Goal: Information Seeking & Learning: Understand process/instructions

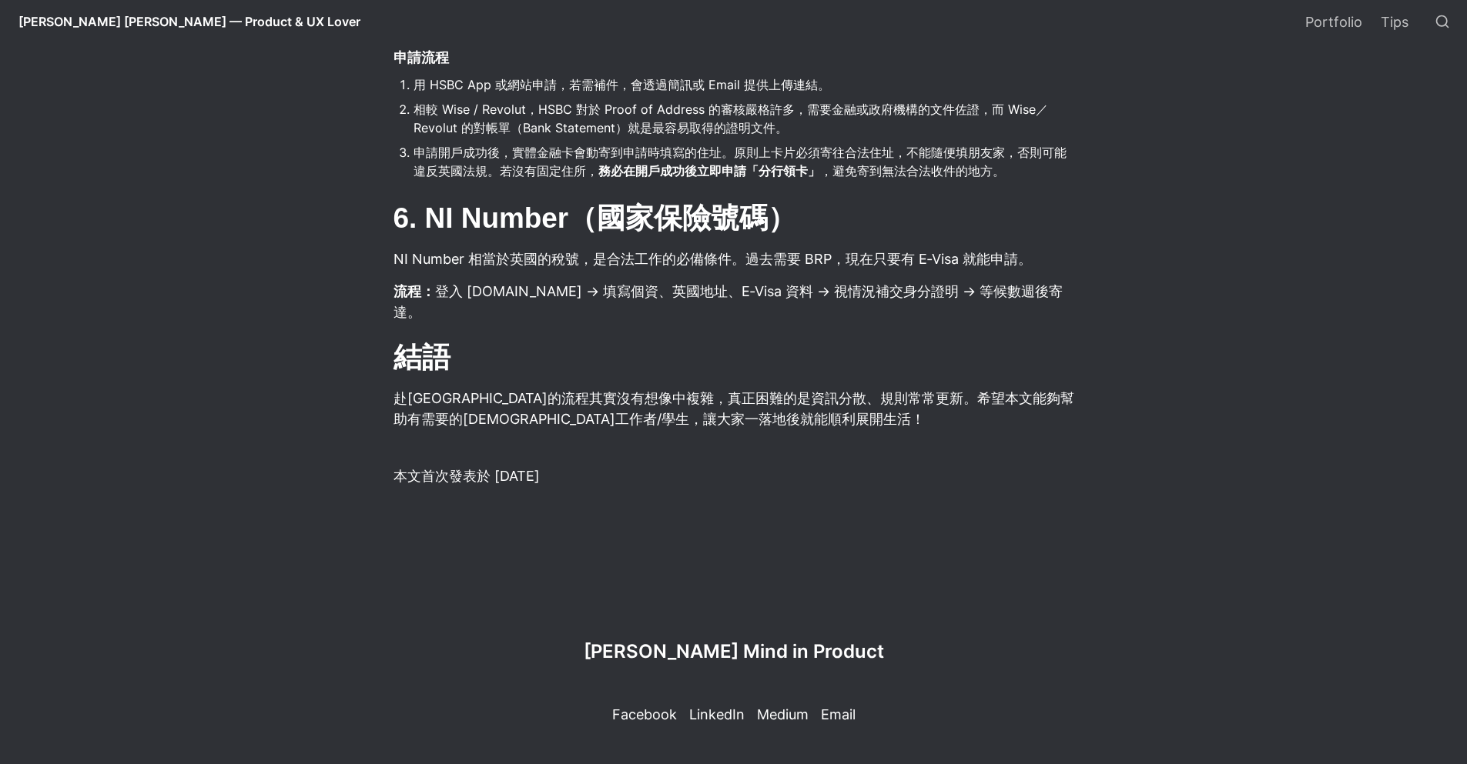
scroll to position [3374, 0]
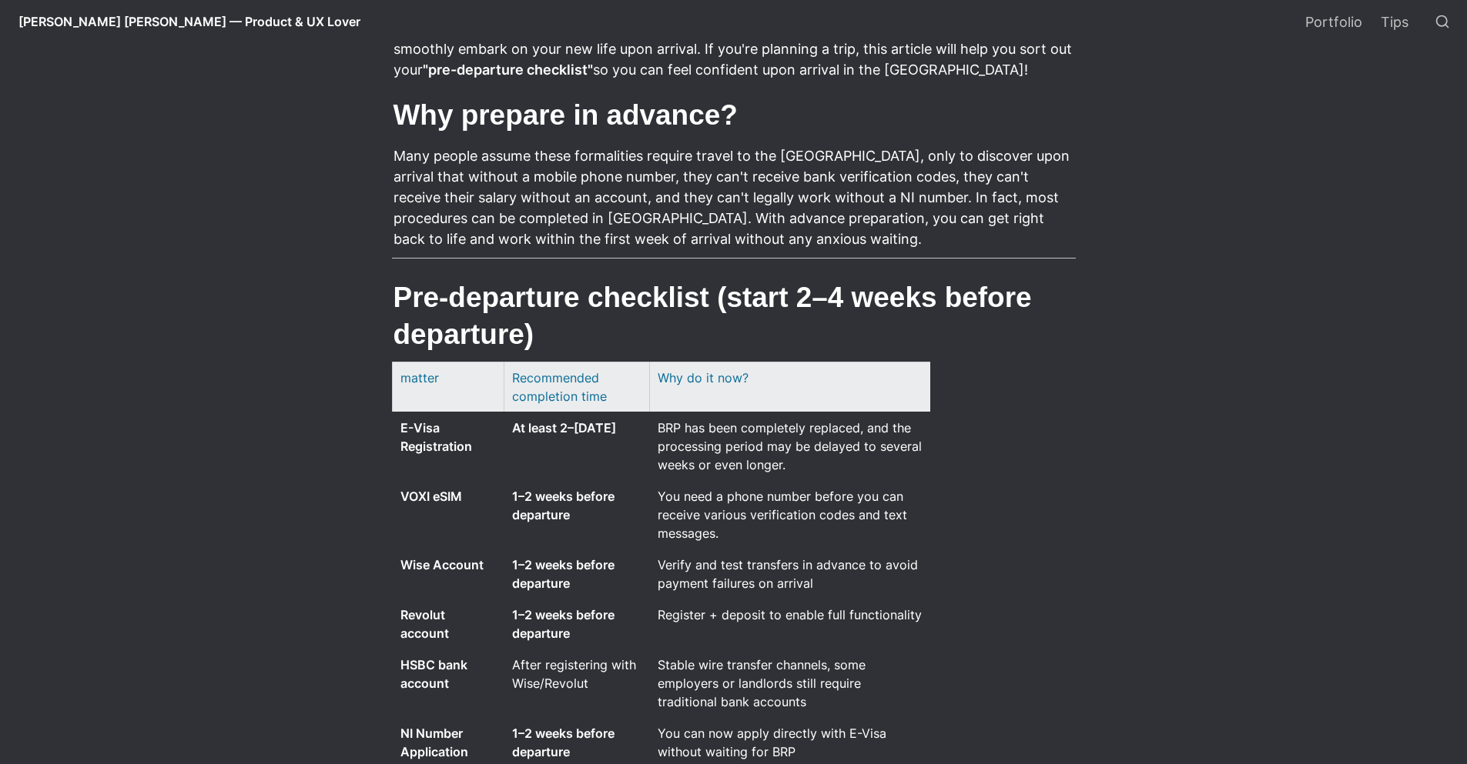
scroll to position [1502, 0]
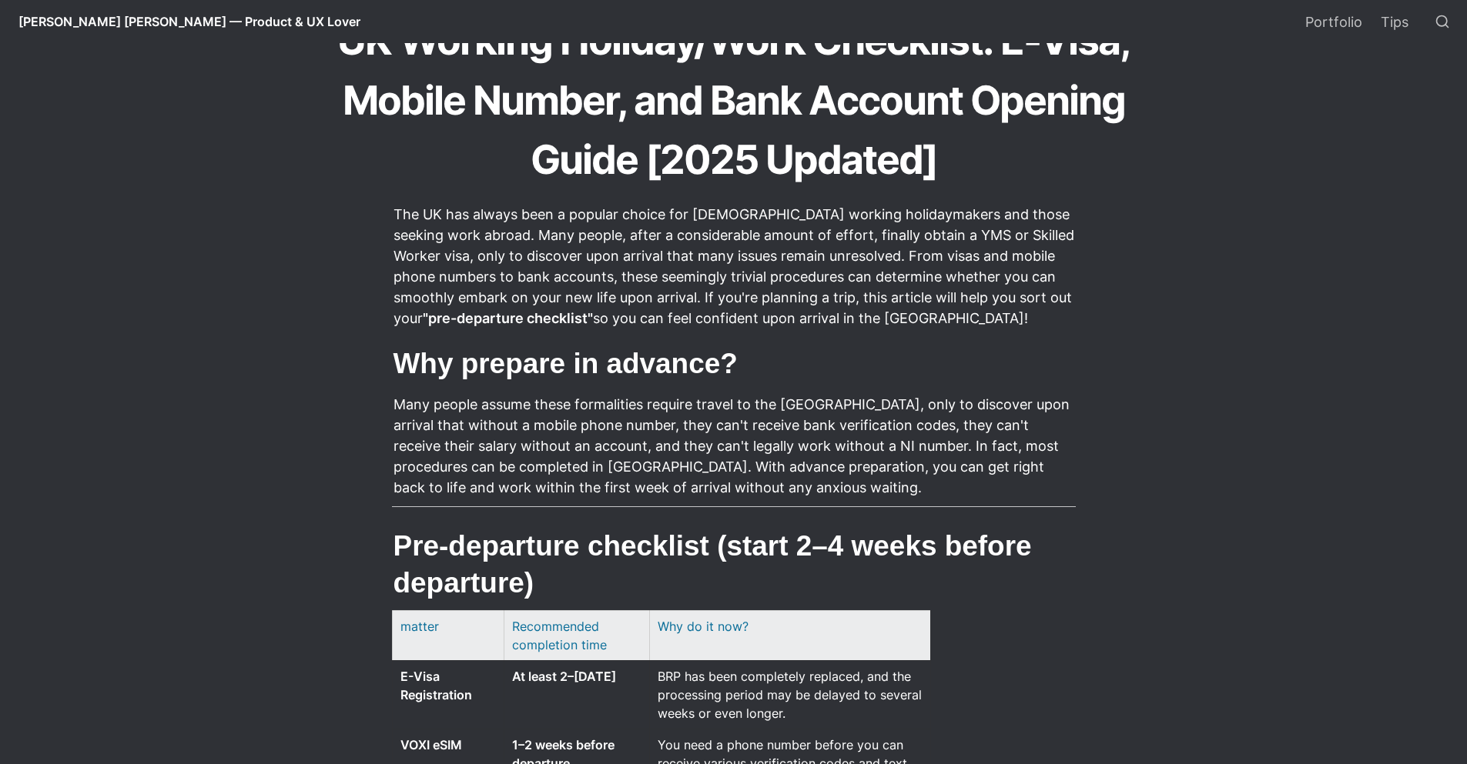
scroll to position [1992, 0]
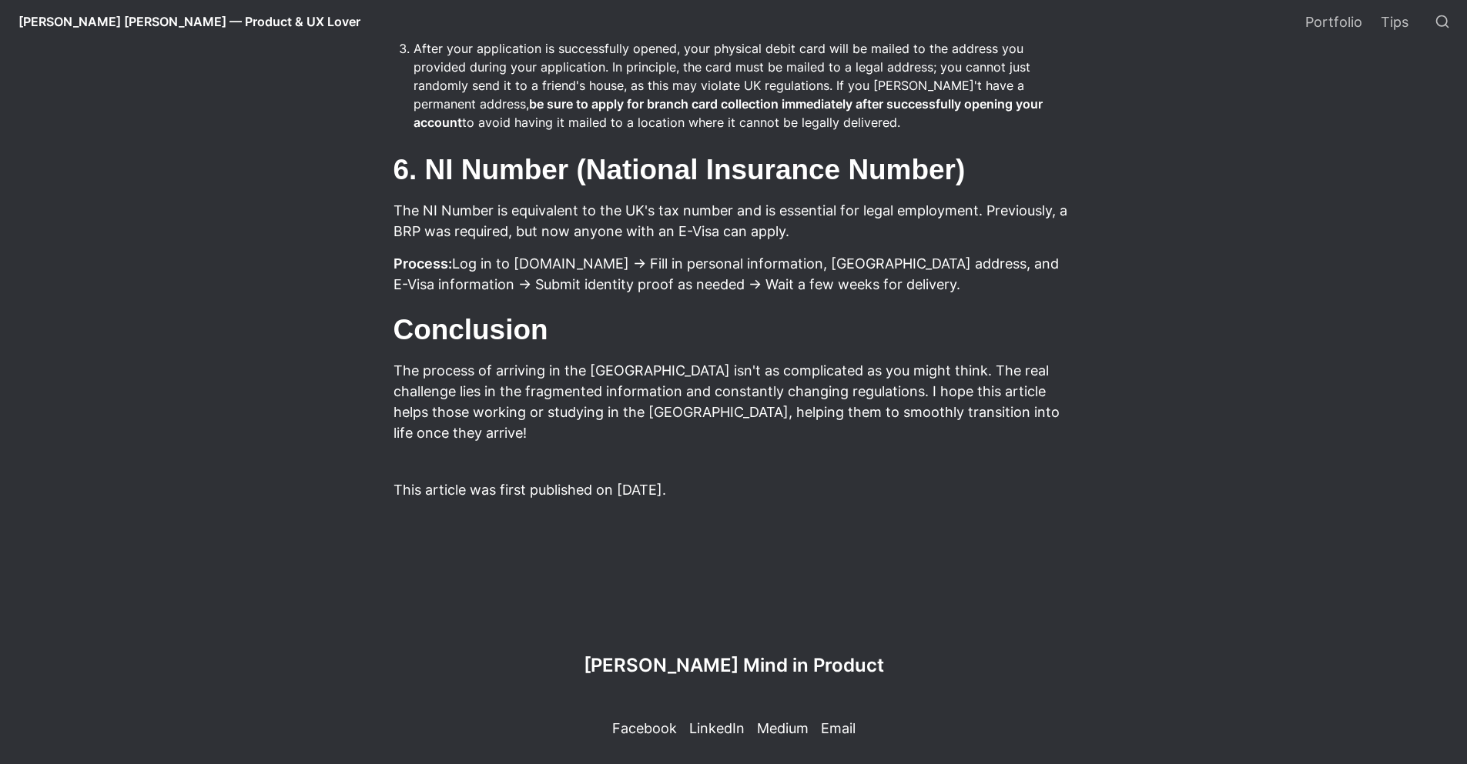
scroll to position [3445, 0]
